Goal: Navigation & Orientation: Go to known website

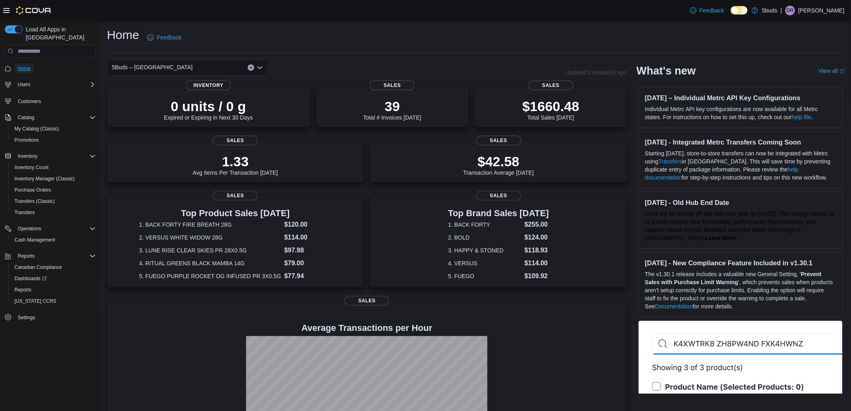
click at [27, 65] on span "Home" at bounding box center [24, 68] width 13 height 6
